Goal: Find specific page/section: Find specific page/section

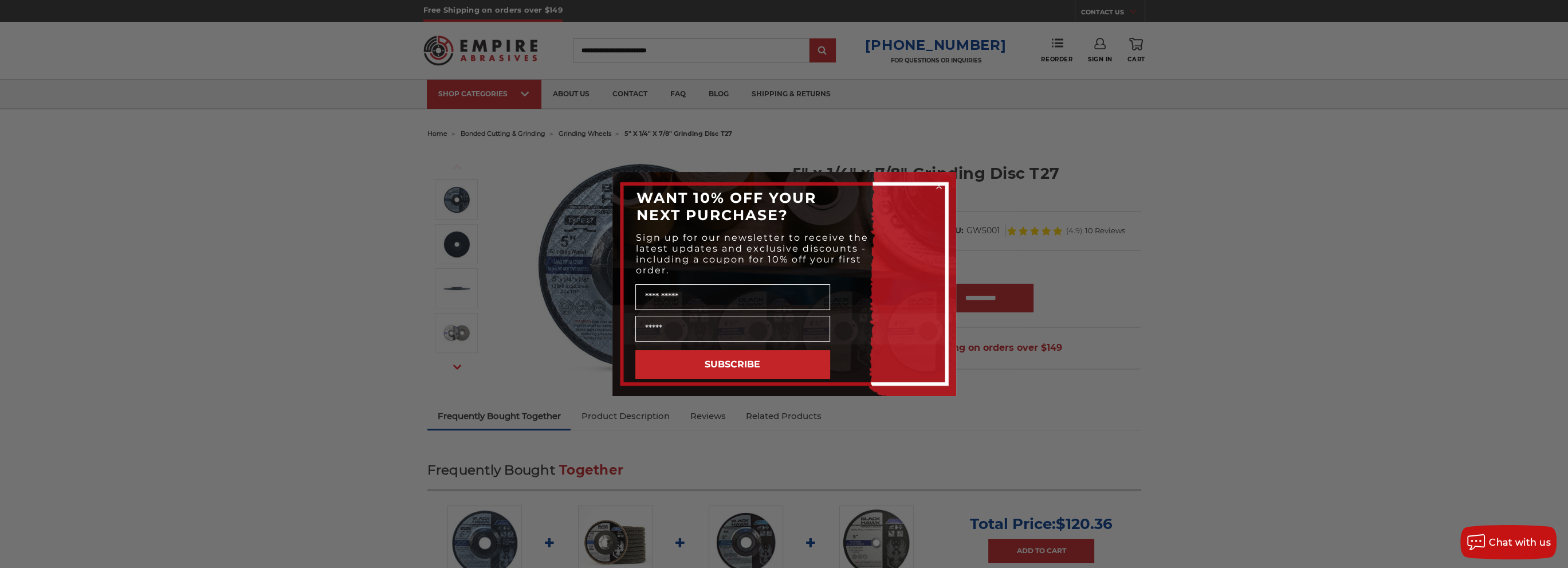
click at [938, 185] on circle "Close dialog" at bounding box center [939, 186] width 11 height 11
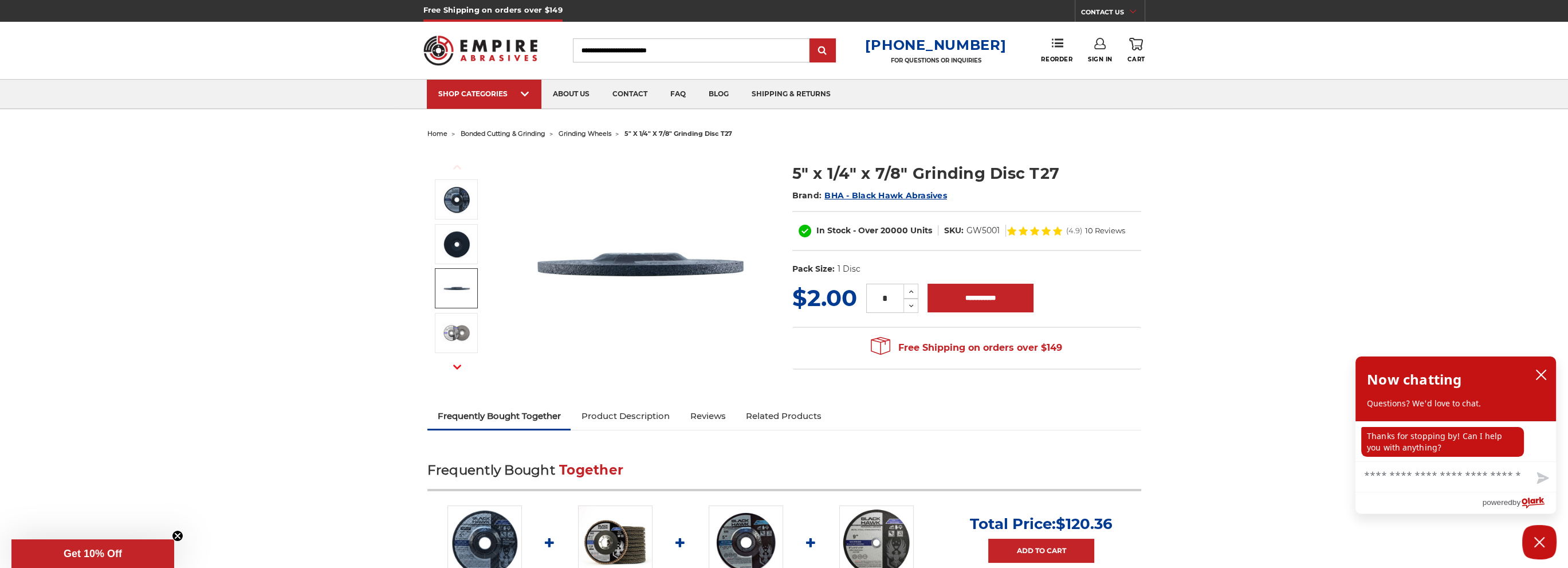
click at [442, 263] on li at bounding box center [456, 245] width 64 height 45
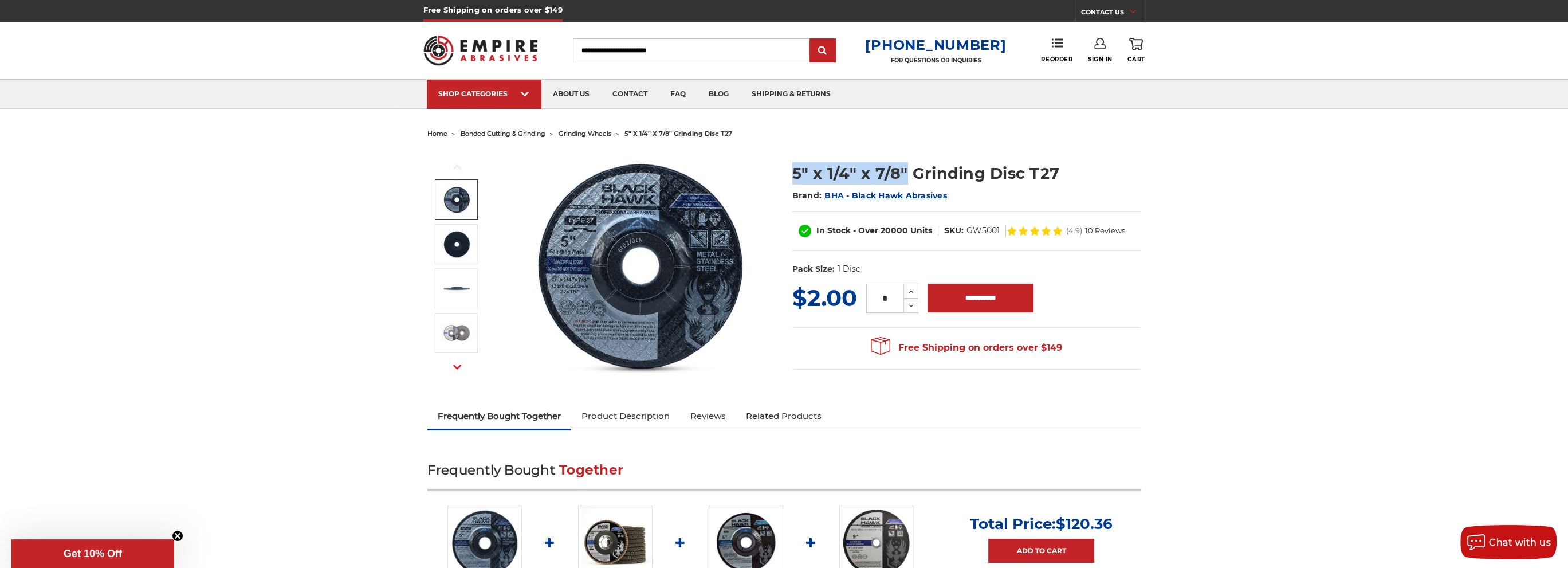
drag, startPoint x: 786, startPoint y: 168, endPoint x: 905, endPoint y: 175, distance: 119.2
click at [905, 175] on section "5" x 1/4" x 7/8" Grinding Disc T27 Brand: BHA - Black Hawk Abrasives In Stock -…" at bounding box center [966, 216] width 365 height 131
click at [974, 186] on h2 "Brand: BHA - Black Hawk Abrasives" at bounding box center [966, 195] width 349 height 20
drag, startPoint x: 1024, startPoint y: 172, endPoint x: 784, endPoint y: 172, distance: 240.0
click at [784, 172] on section "5" x 1/4" x 7/8" Grinding Disc T27 Brand: BHA - Black Hawk Abrasives In Stock -…" at bounding box center [966, 216] width 365 height 131
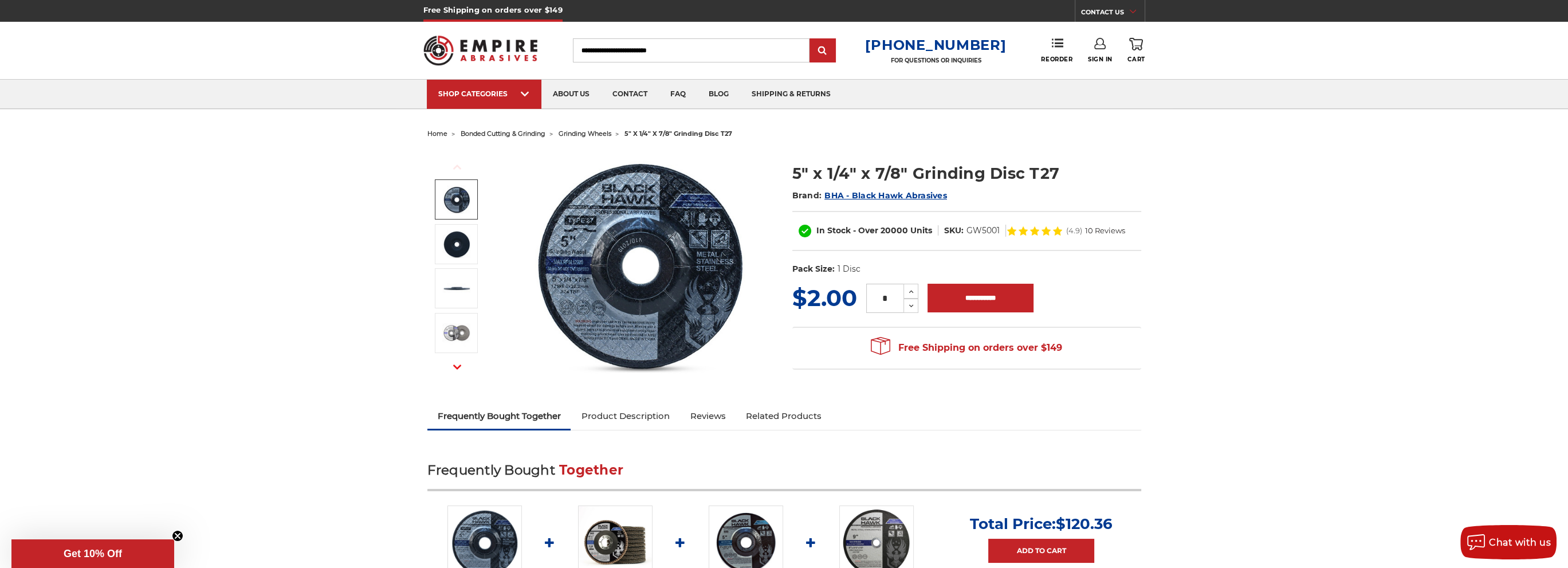
click at [1131, 203] on h2 "Brand: BHA - Black Hawk Abrasives" at bounding box center [966, 195] width 349 height 20
drag, startPoint x: 1084, startPoint y: 168, endPoint x: 789, endPoint y: 162, distance: 295.1
click at [789, 162] on section "5" x 1/4" x 7/8" Grinding Disc T27 Brand: BHA - Black Hawk Abrasives In Stock -…" at bounding box center [966, 216] width 365 height 131
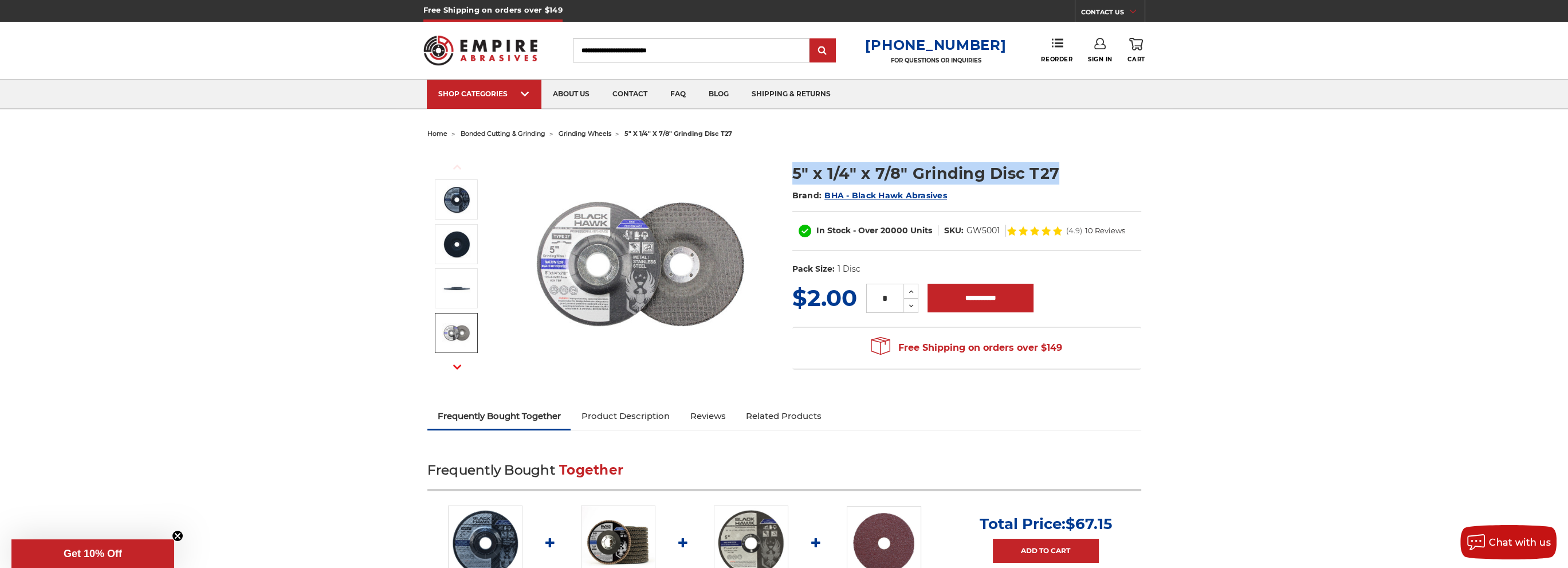
drag, startPoint x: 794, startPoint y: 172, endPoint x: 1070, endPoint y: 150, distance: 276.9
click at [1070, 150] on section "5" x 1/4" x 7/8" Grinding Disc T27 Brand: BHA - Black Hawk Abrasives In Stock -…" at bounding box center [966, 216] width 365 height 131
copy h1 "5" x 1/4" x 7/8" Grinding Disc T27"
click at [713, 58] on input "Search" at bounding box center [691, 50] width 236 height 24
paste input "**********"
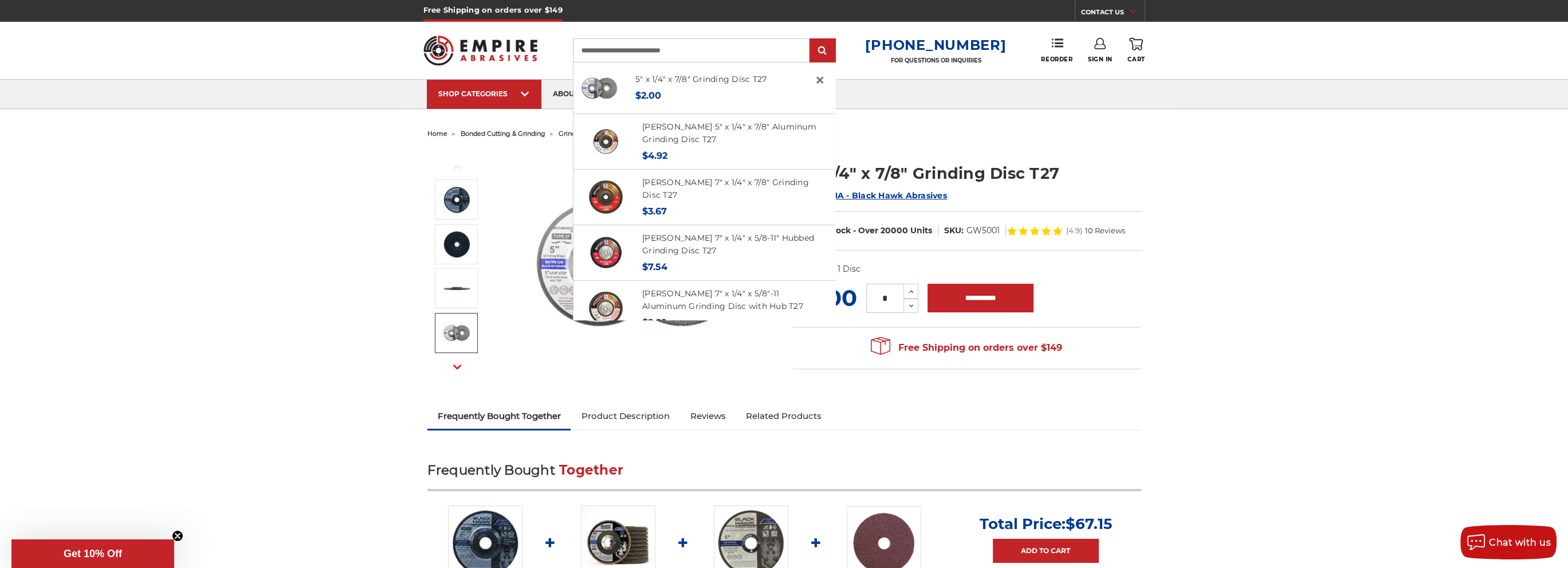
click at [607, 48] on input "**********" at bounding box center [691, 50] width 236 height 24
type input "**********"
click at [811, 39] on input "submit" at bounding box center [822, 51] width 23 height 23
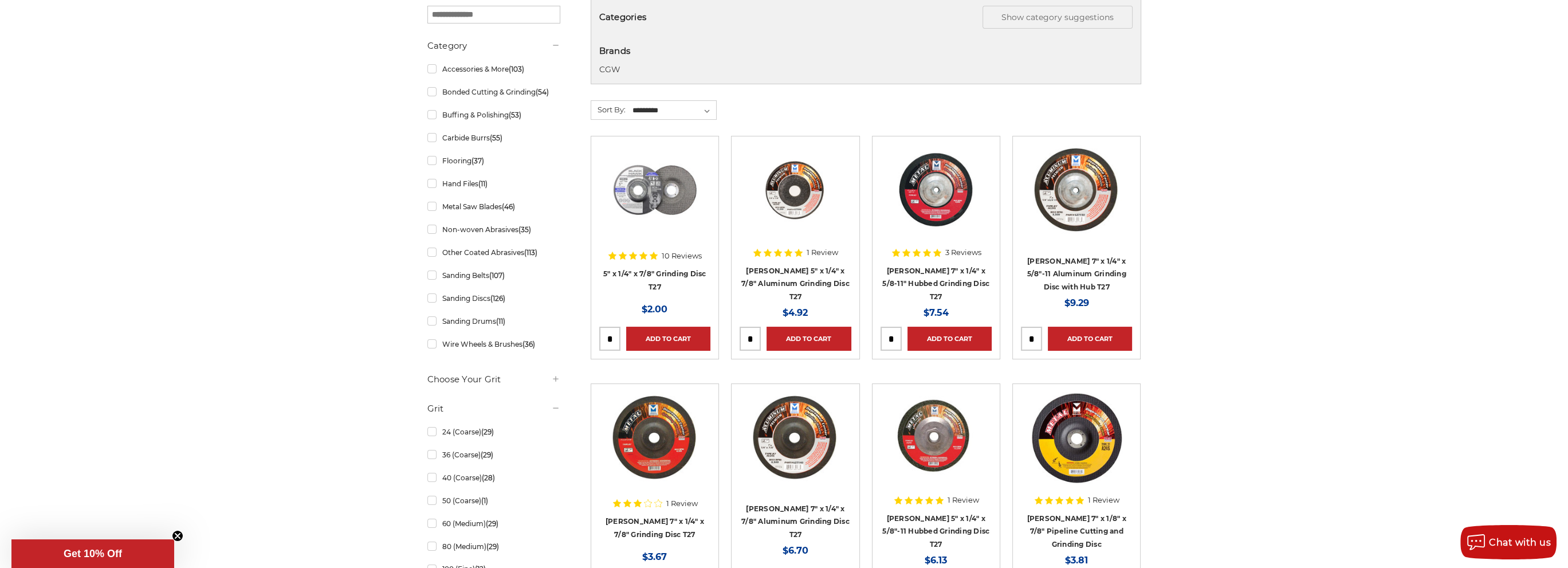
scroll to position [114, 0]
